Goal: Information Seeking & Learning: Learn about a topic

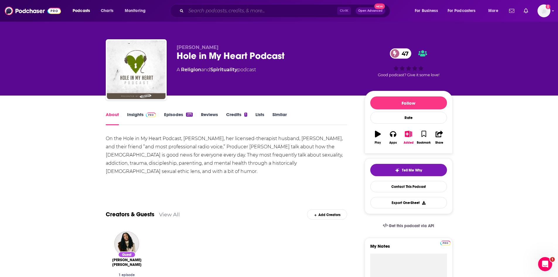
click at [320, 11] on input "Search podcasts, credits, & more..." at bounding box center [261, 10] width 151 height 9
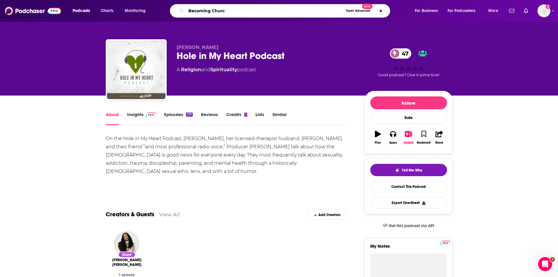
type input "Becoming [DEMOGRAPHIC_DATA]"
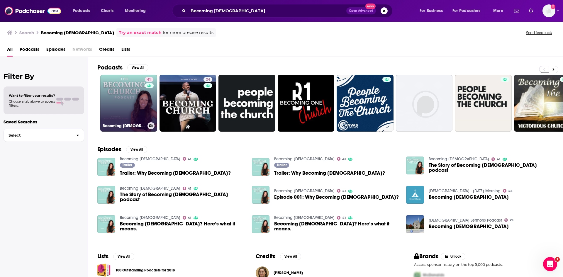
click at [134, 101] on link "41 Becoming Church" at bounding box center [128, 103] width 57 height 57
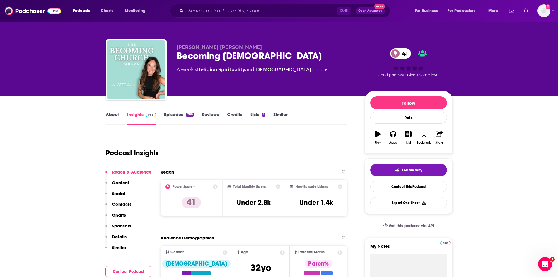
click at [117, 116] on link "About" at bounding box center [112, 118] width 13 height 13
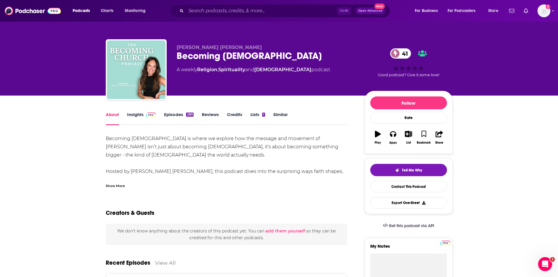
click at [122, 186] on div "Show More" at bounding box center [115, 186] width 19 height 6
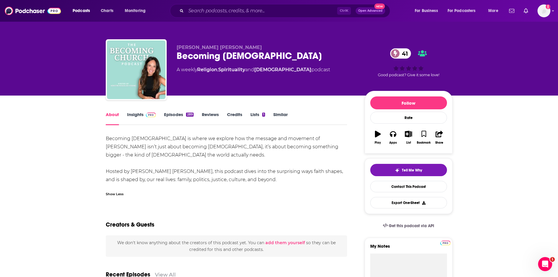
click at [169, 112] on link "Episodes 289" at bounding box center [178, 118] width 29 height 13
